Goal: Task Accomplishment & Management: Use online tool/utility

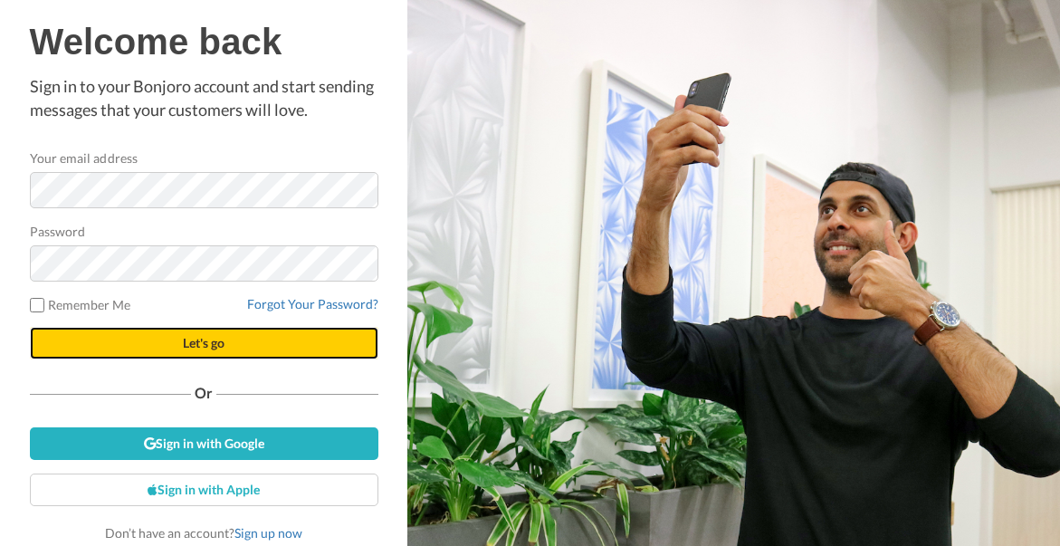
click at [230, 330] on button "Let's go" at bounding box center [204, 343] width 349 height 33
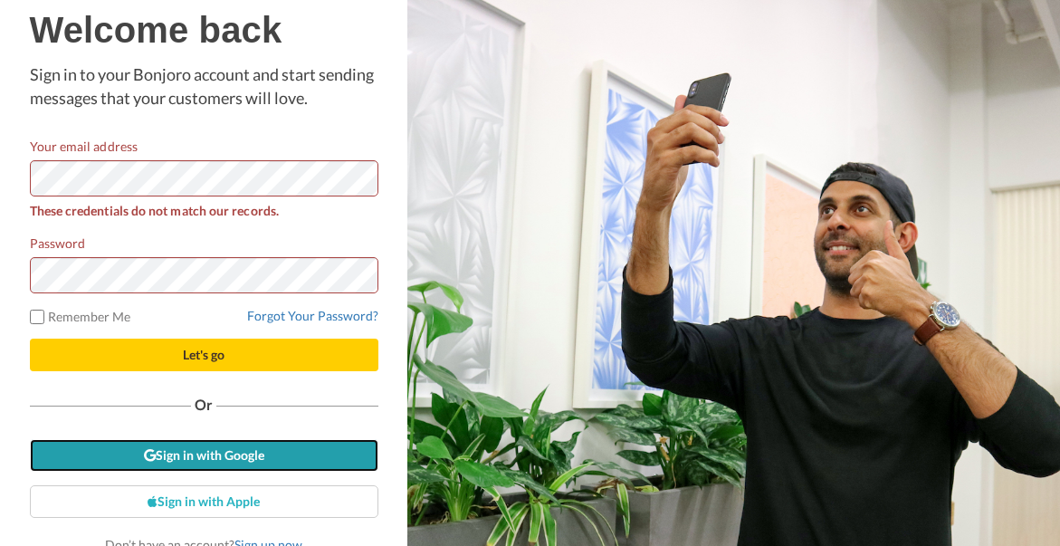
click at [201, 456] on link "Sign in with Google" at bounding box center [204, 455] width 349 height 33
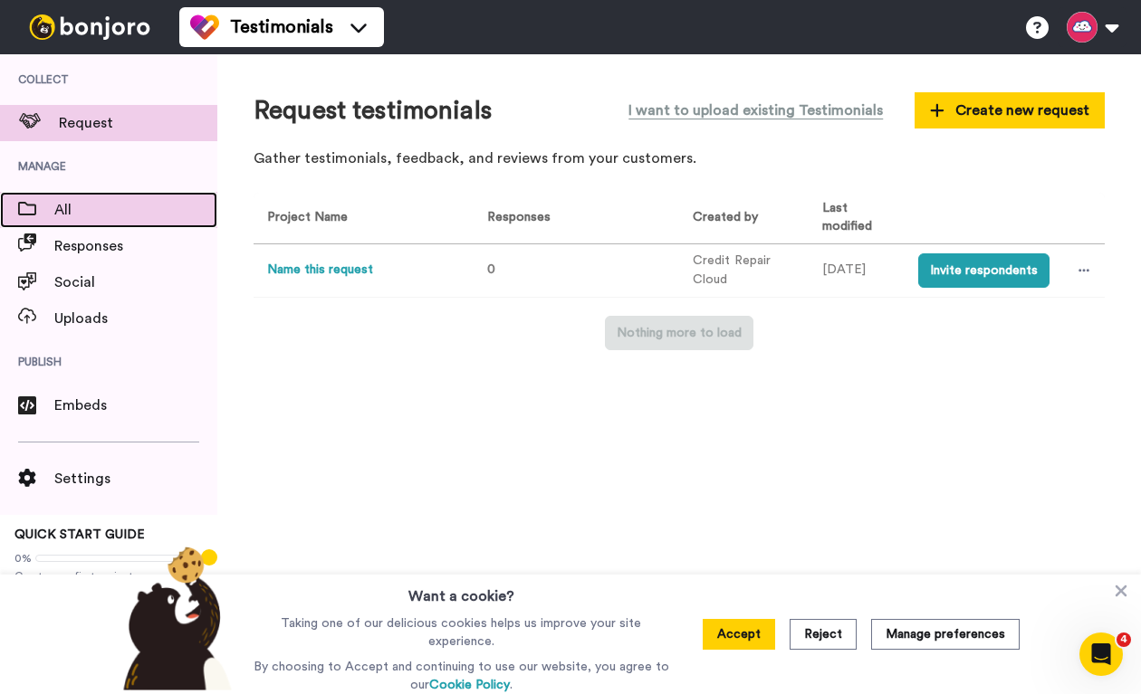
click at [58, 207] on span "All" at bounding box center [135, 210] width 163 height 22
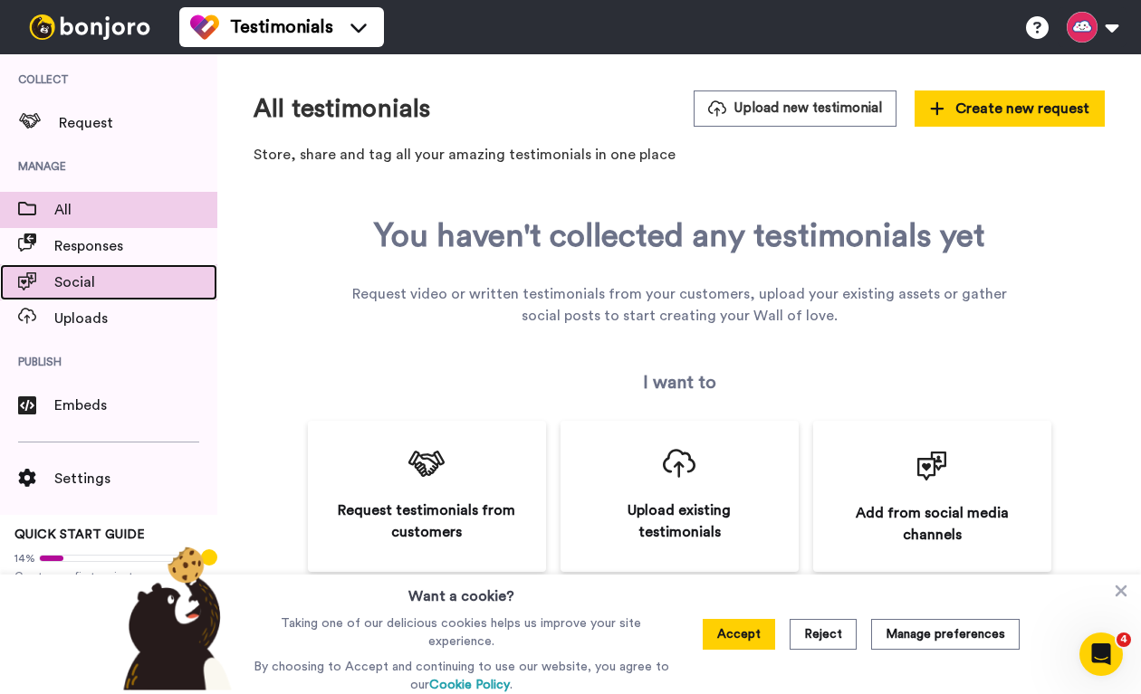
click at [76, 285] on span "Social" at bounding box center [135, 283] width 163 height 22
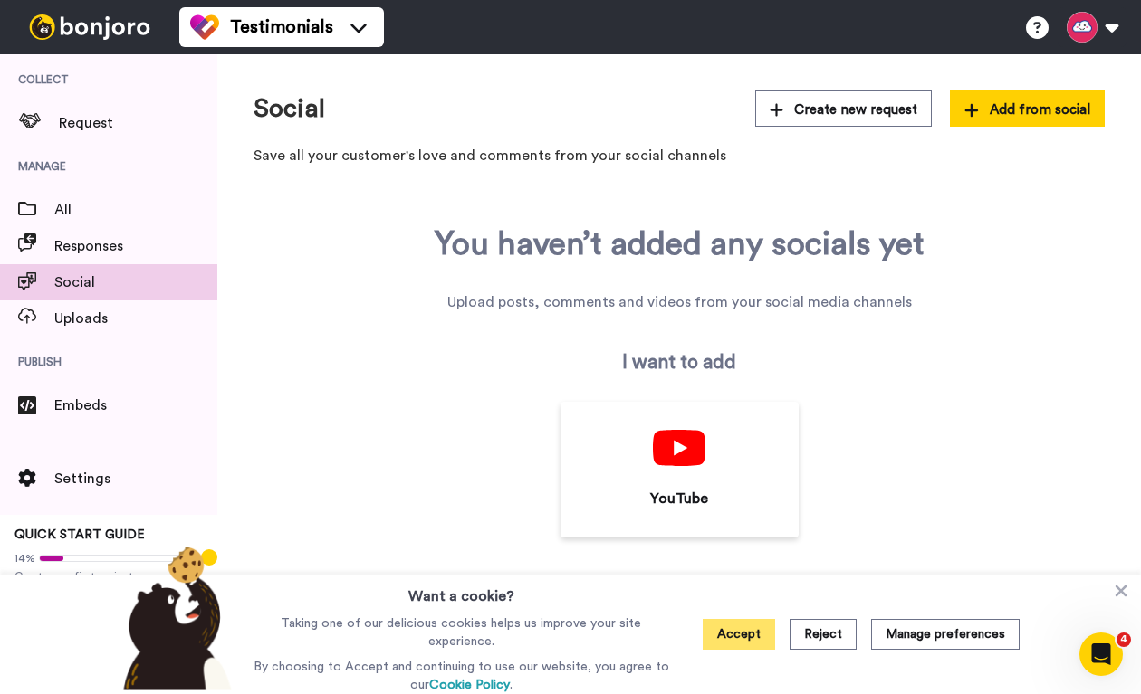
click at [751, 644] on button "Accept" at bounding box center [739, 634] width 72 height 31
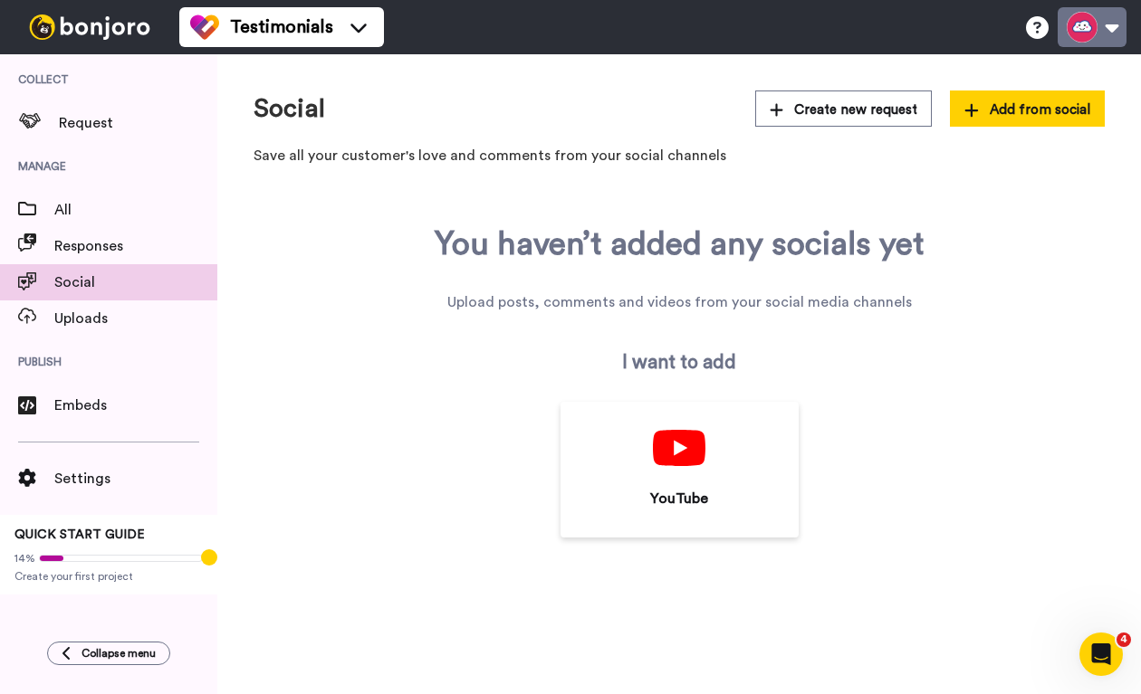
click at [1115, 28] on button at bounding box center [1091, 27] width 69 height 40
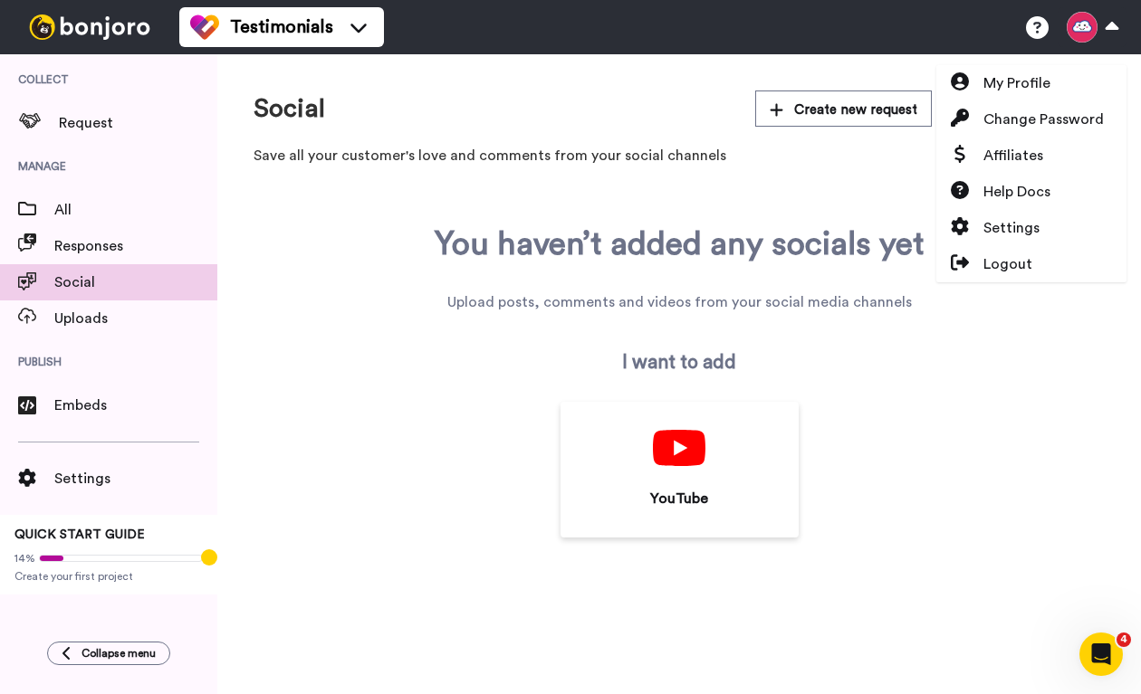
click at [331, 378] on div "You haven’t added any socials yet Upload posts, comments and videos from your s…" at bounding box center [678, 381] width 851 height 311
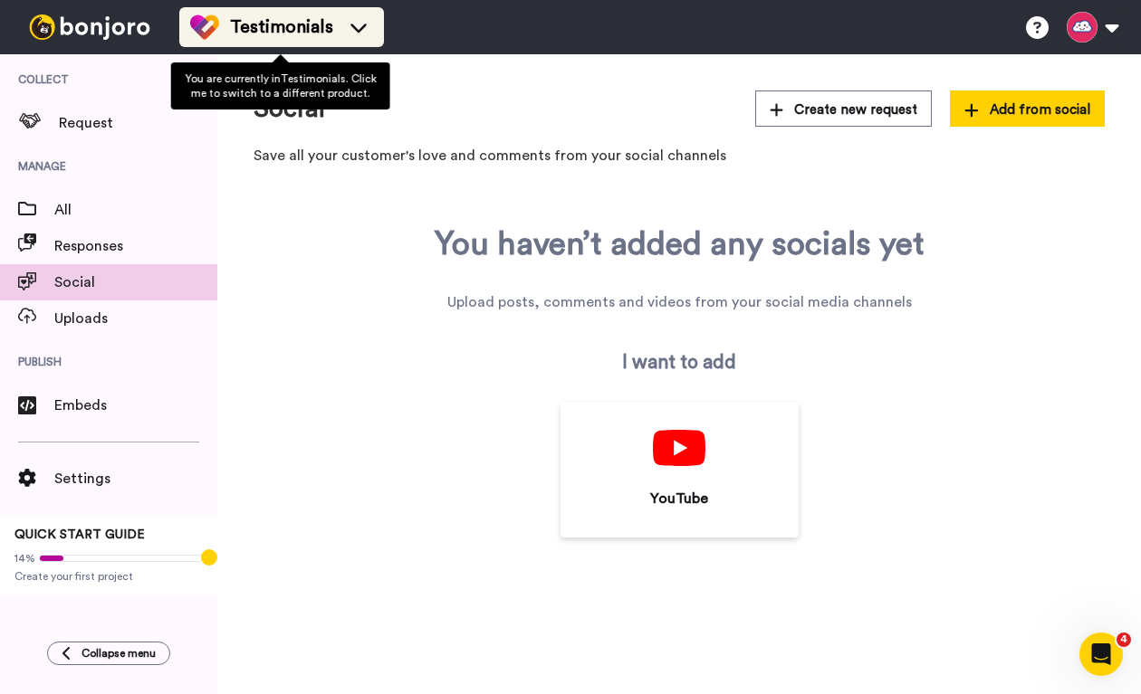
click at [364, 15] on div "Testimonials" at bounding box center [281, 27] width 183 height 29
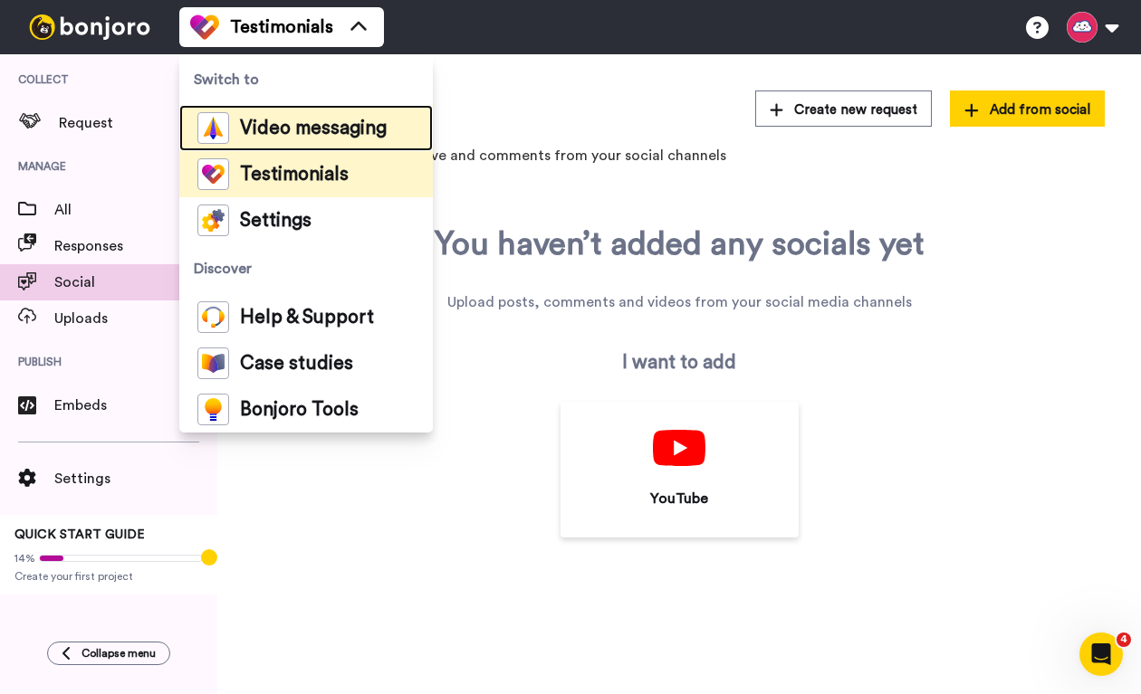
click at [306, 138] on span "Video messaging" at bounding box center [313, 129] width 147 height 18
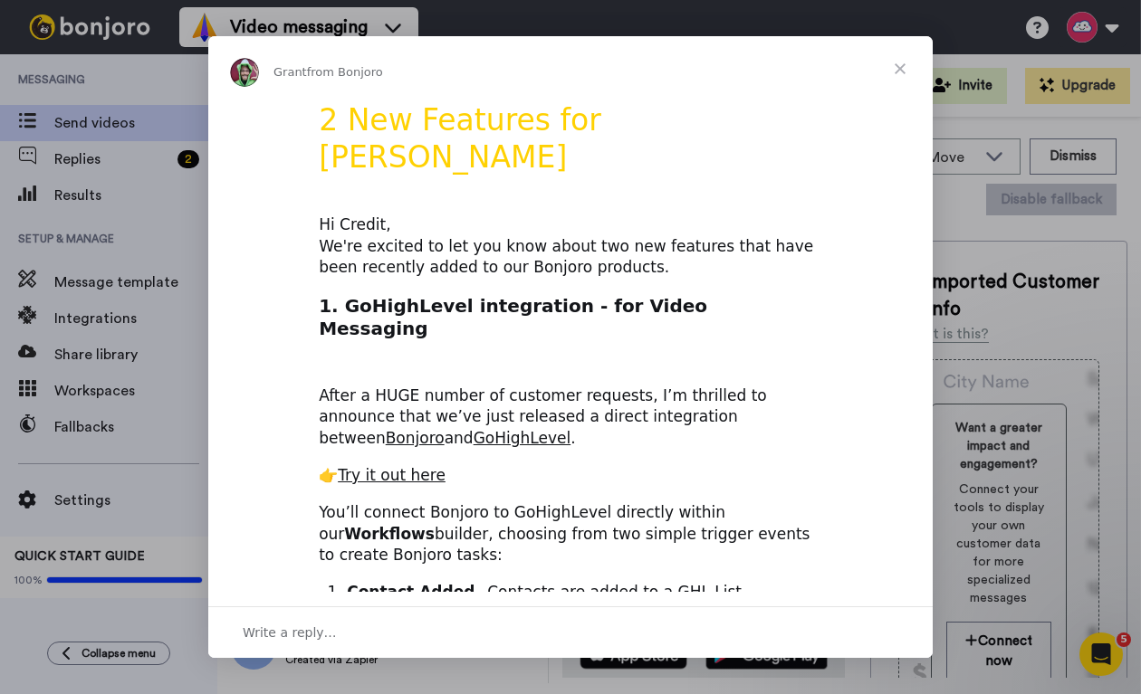
click at [900, 70] on span "Close" at bounding box center [899, 68] width 65 height 65
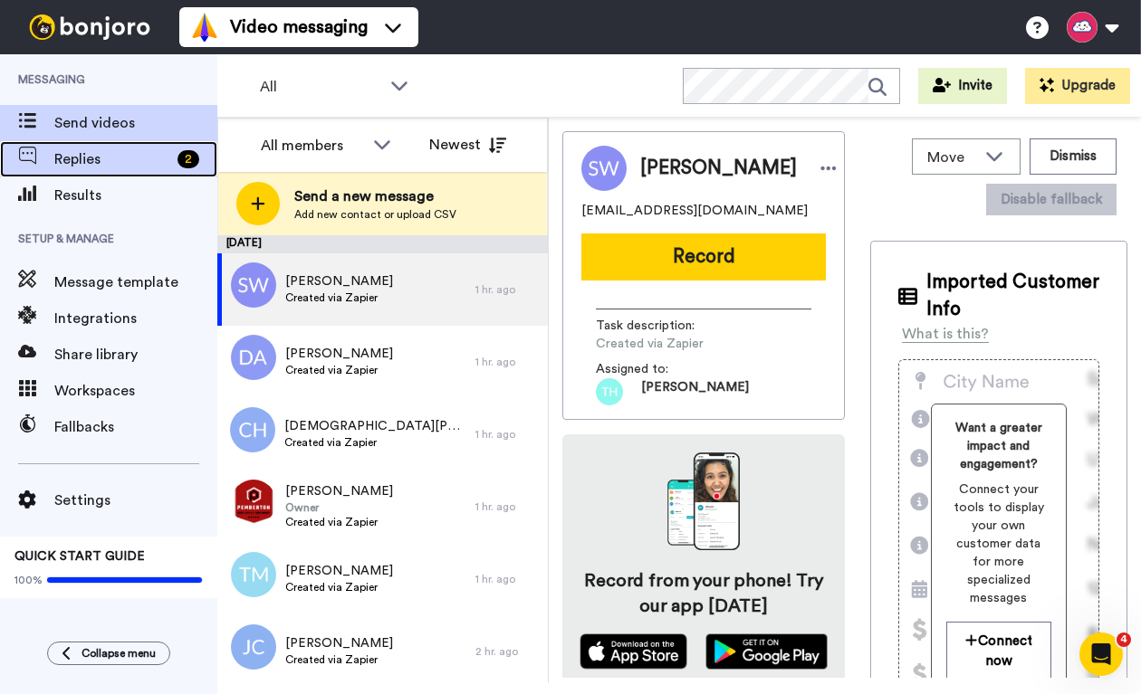
click at [123, 159] on span "Replies" at bounding box center [112, 159] width 116 height 22
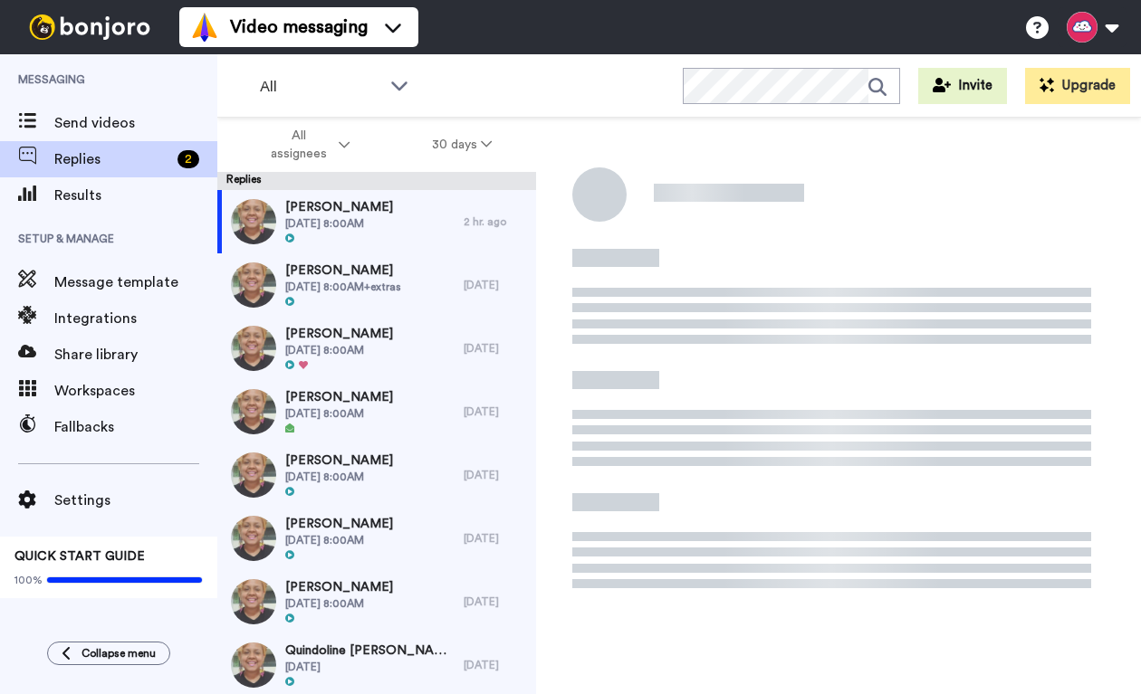
scroll to position [63, 0]
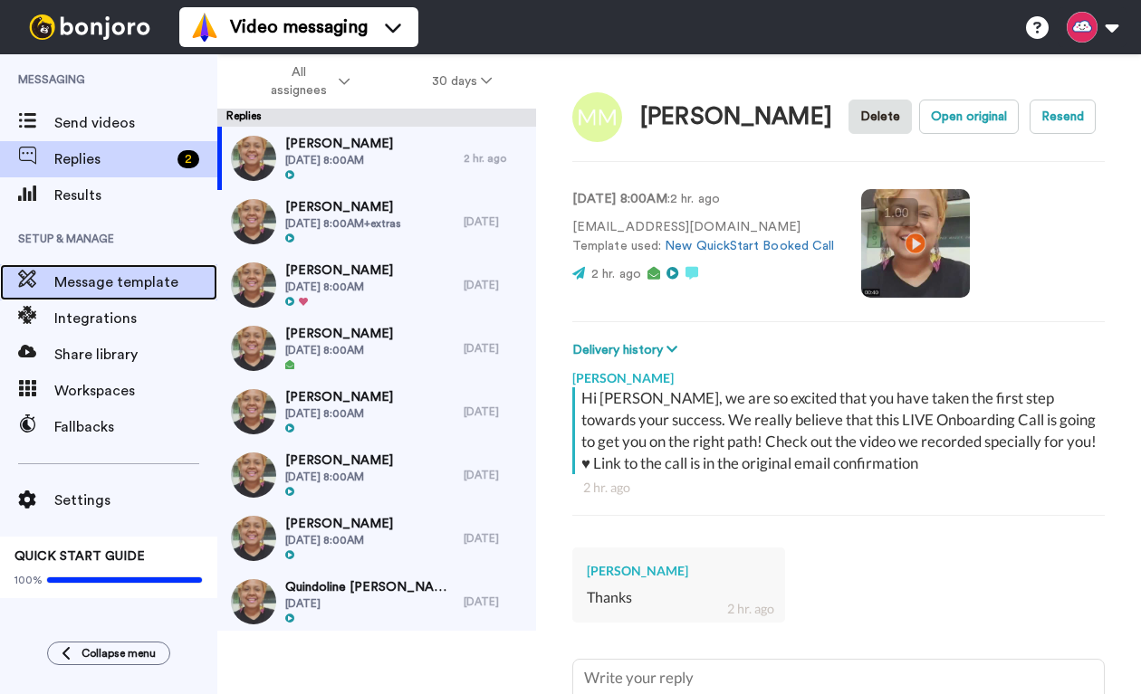
click at [127, 277] on span "Message template" at bounding box center [135, 283] width 163 height 22
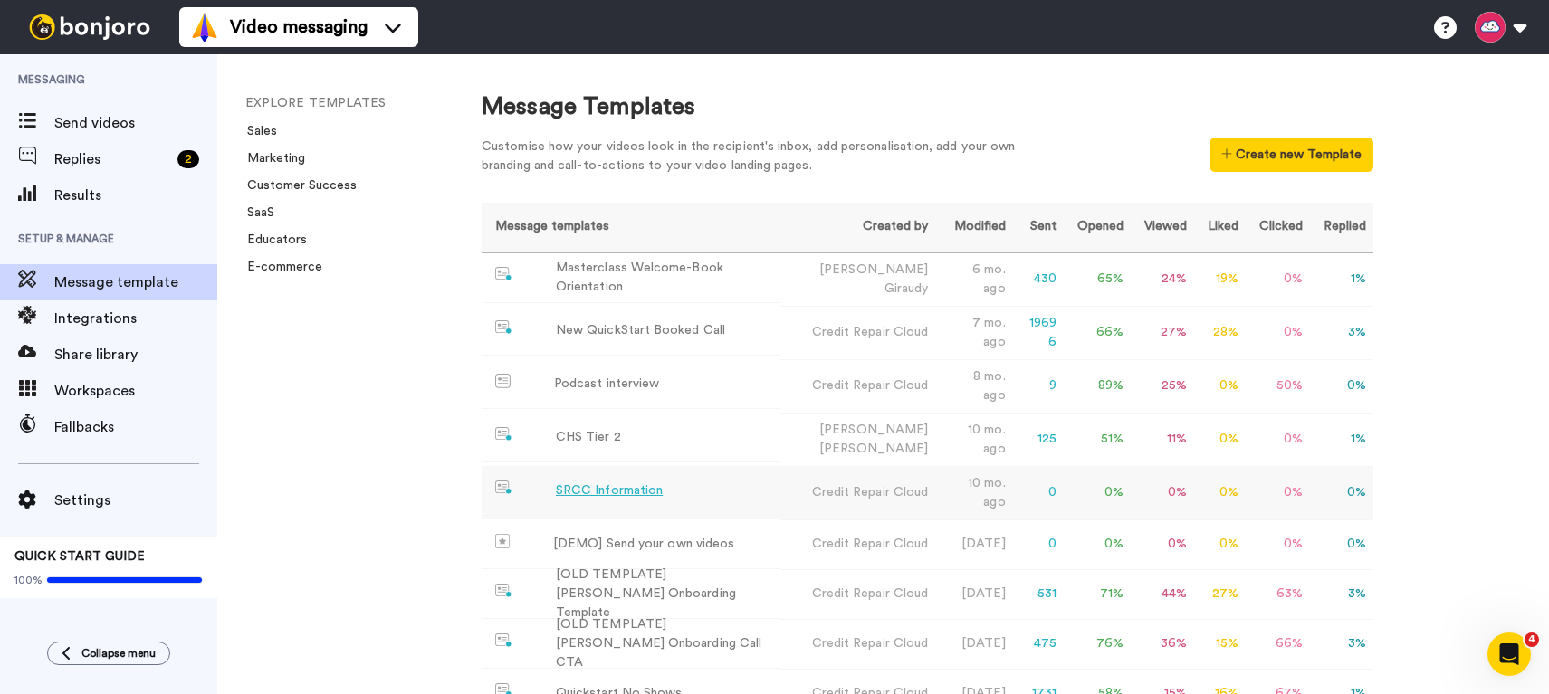
click at [599, 484] on div "SRCC Information" at bounding box center [609, 491] width 107 height 19
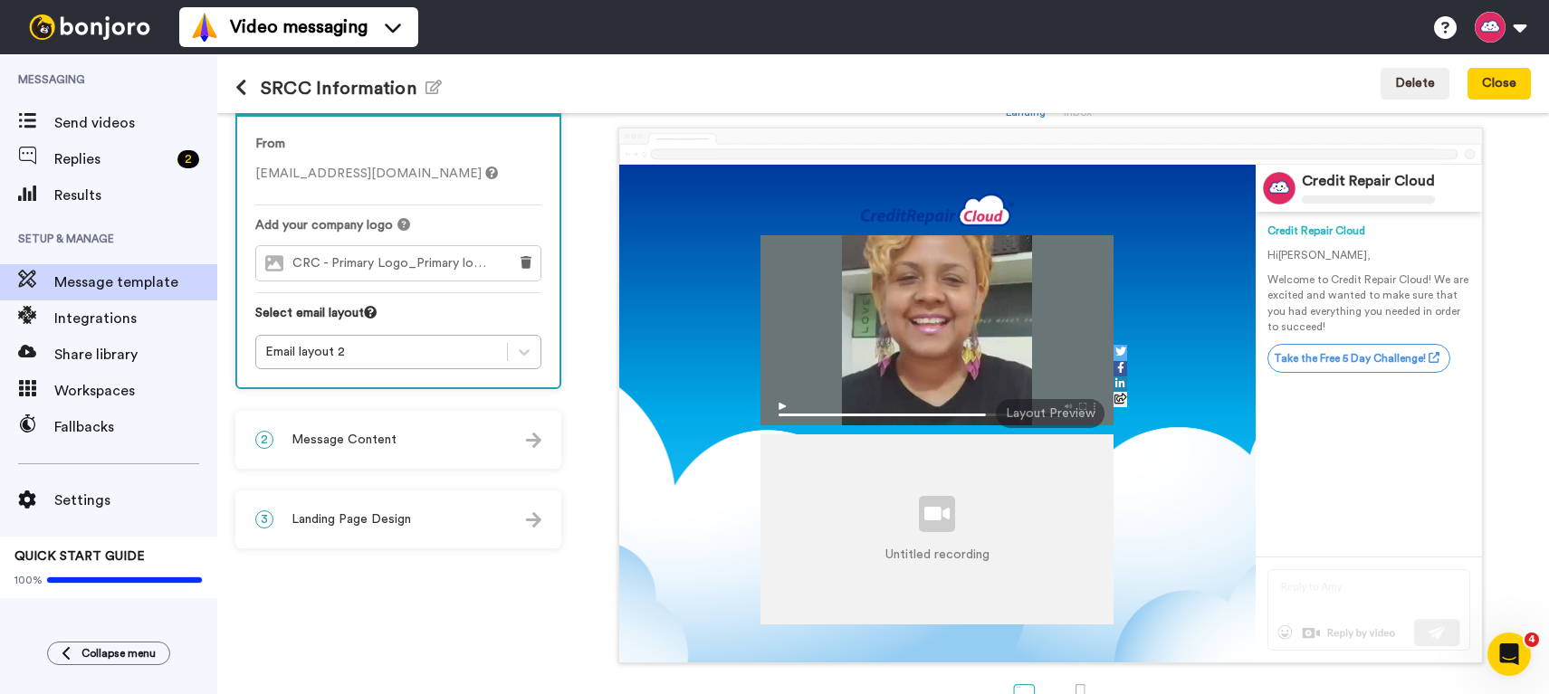
scroll to position [72, 0]
